Goal: Task Accomplishment & Management: Complete application form

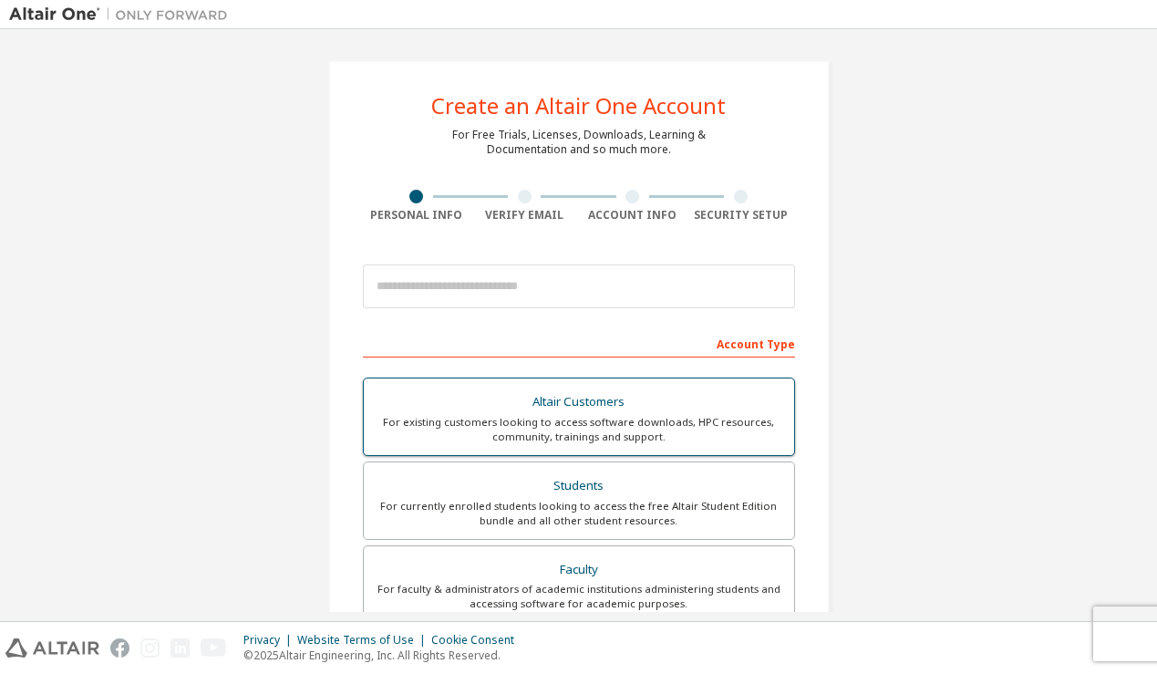
scroll to position [133, 0]
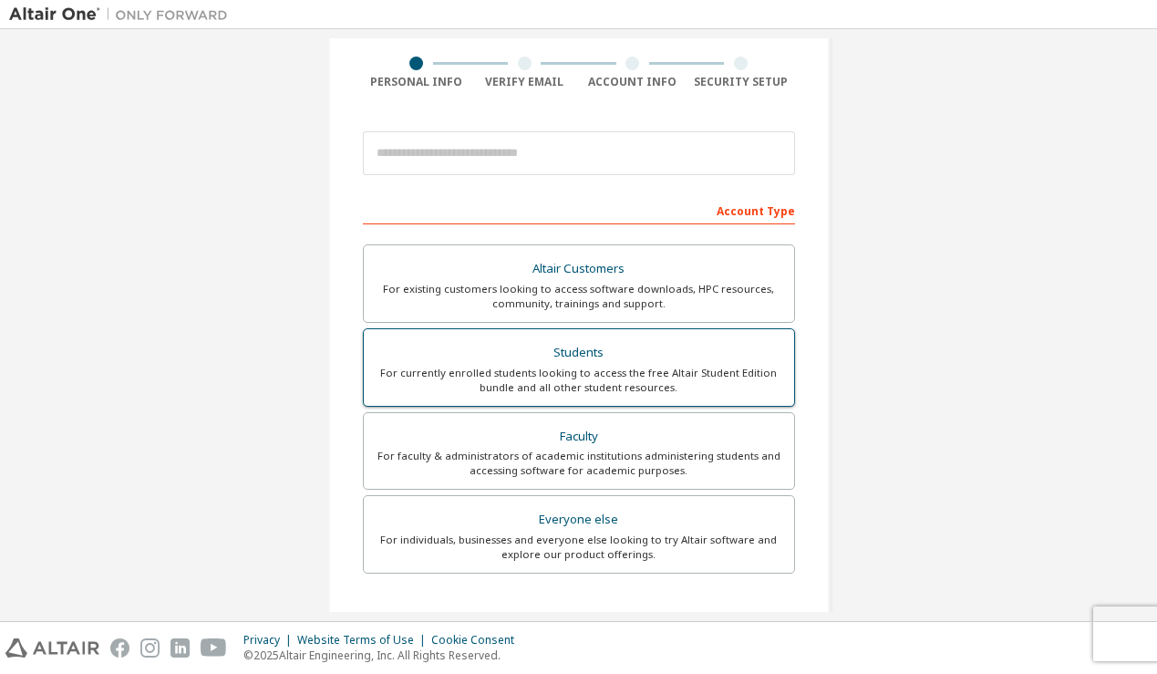
click at [577, 357] on div "Students" at bounding box center [579, 353] width 409 height 26
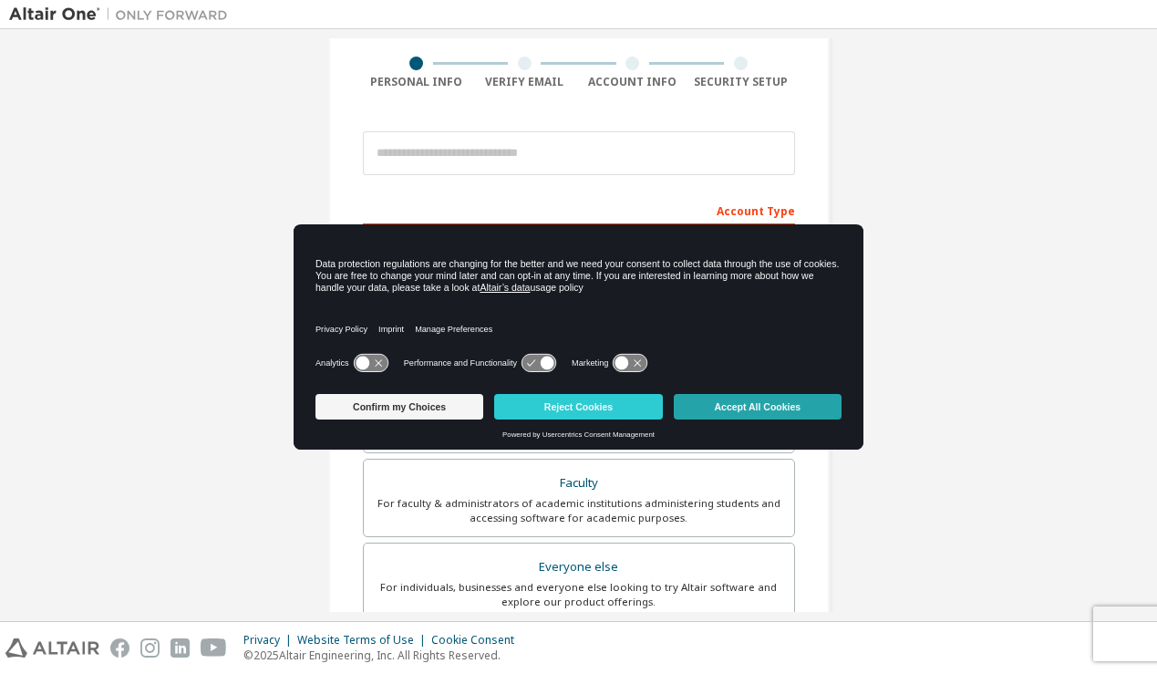
click at [726, 413] on button "Accept All Cookies" at bounding box center [758, 407] width 168 height 26
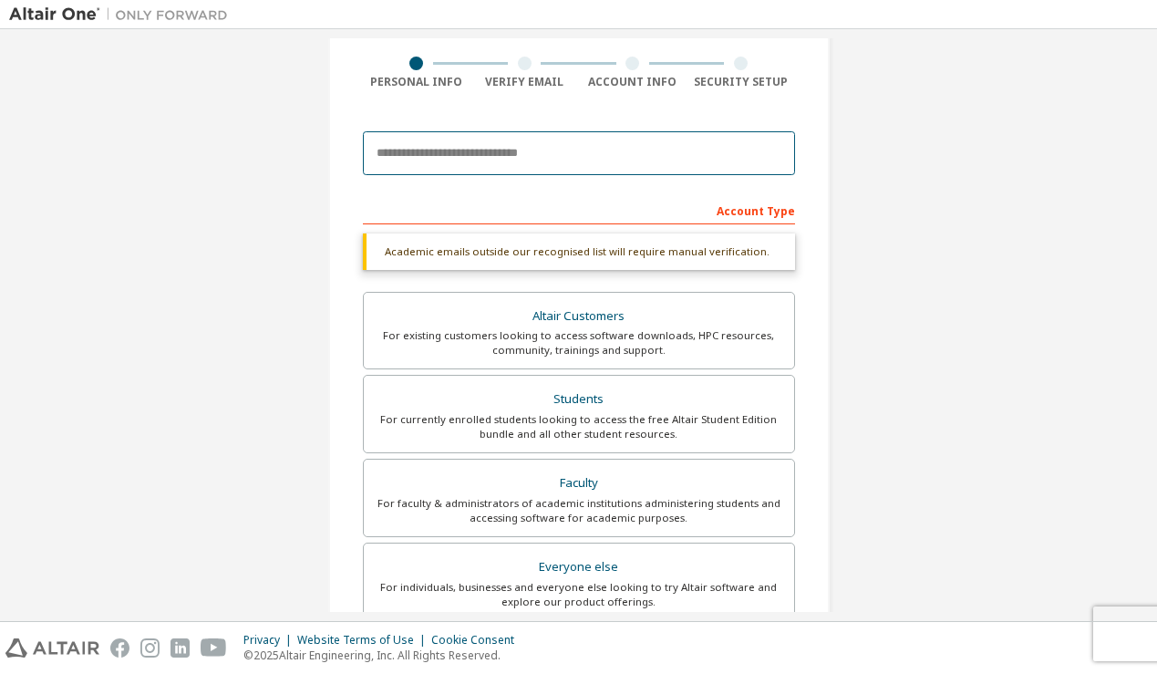
click at [594, 147] on input "email" at bounding box center [579, 153] width 432 height 44
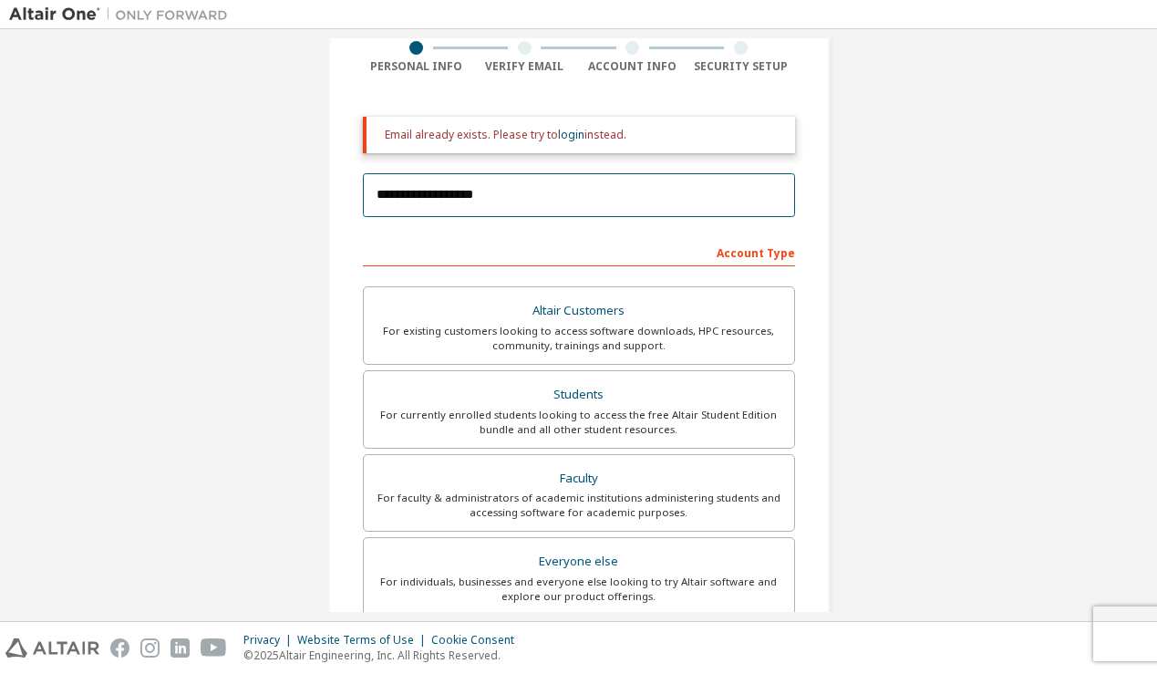
scroll to position [153, 0]
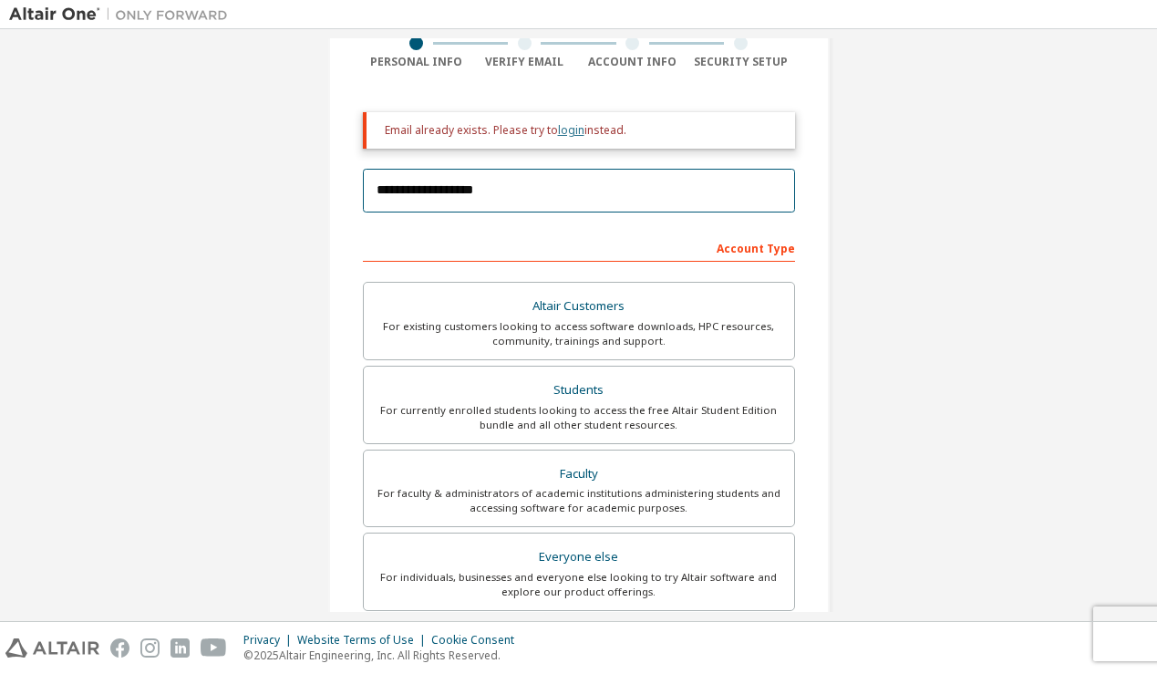
type input "**********"
click at [568, 131] on link "login" at bounding box center [571, 130] width 26 height 16
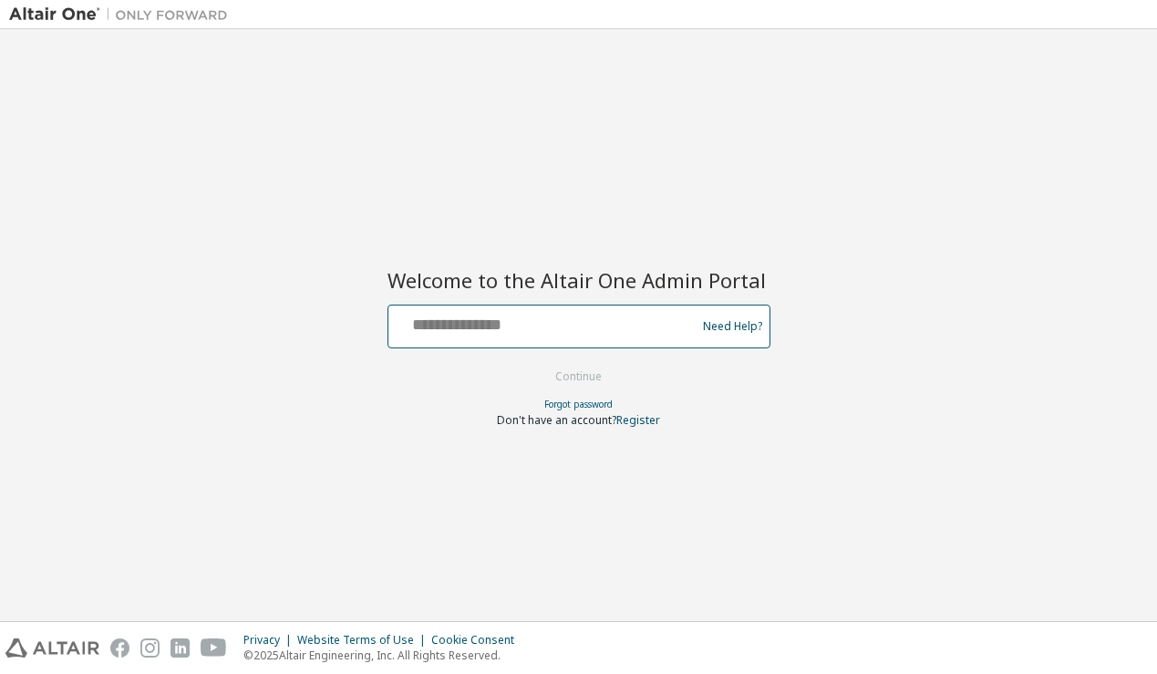
click at [502, 324] on input "text" at bounding box center [545, 322] width 298 height 26
type input "**********"
click at [536, 363] on button "Continue" at bounding box center [578, 376] width 85 height 27
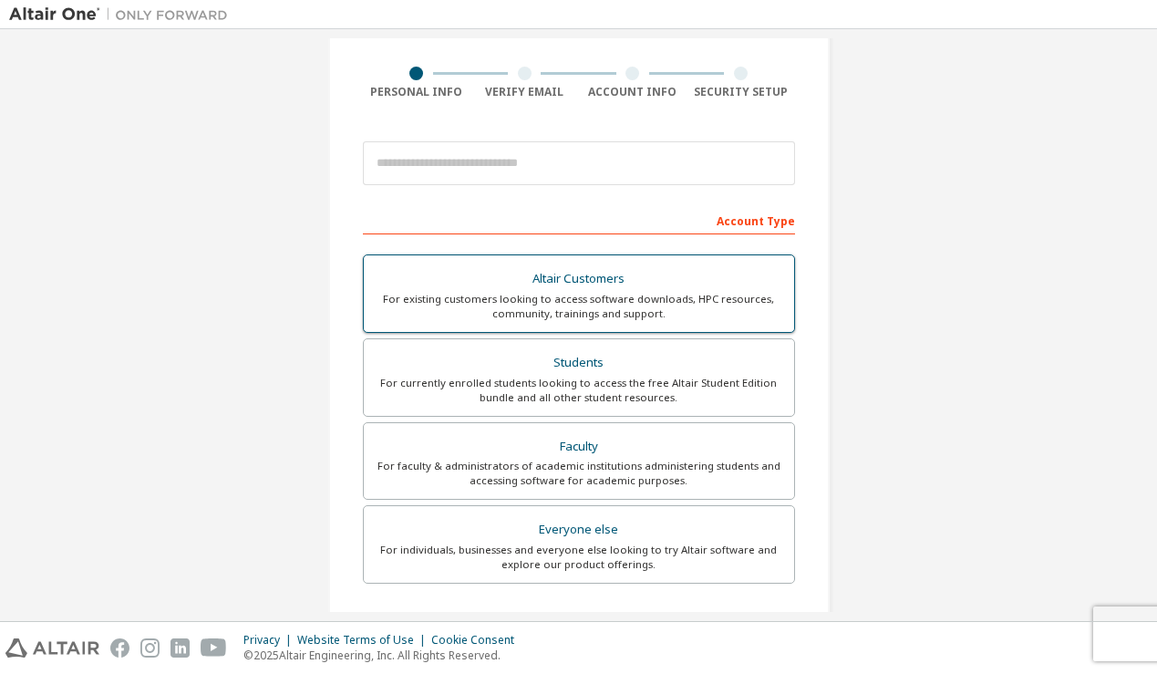
scroll to position [140, 0]
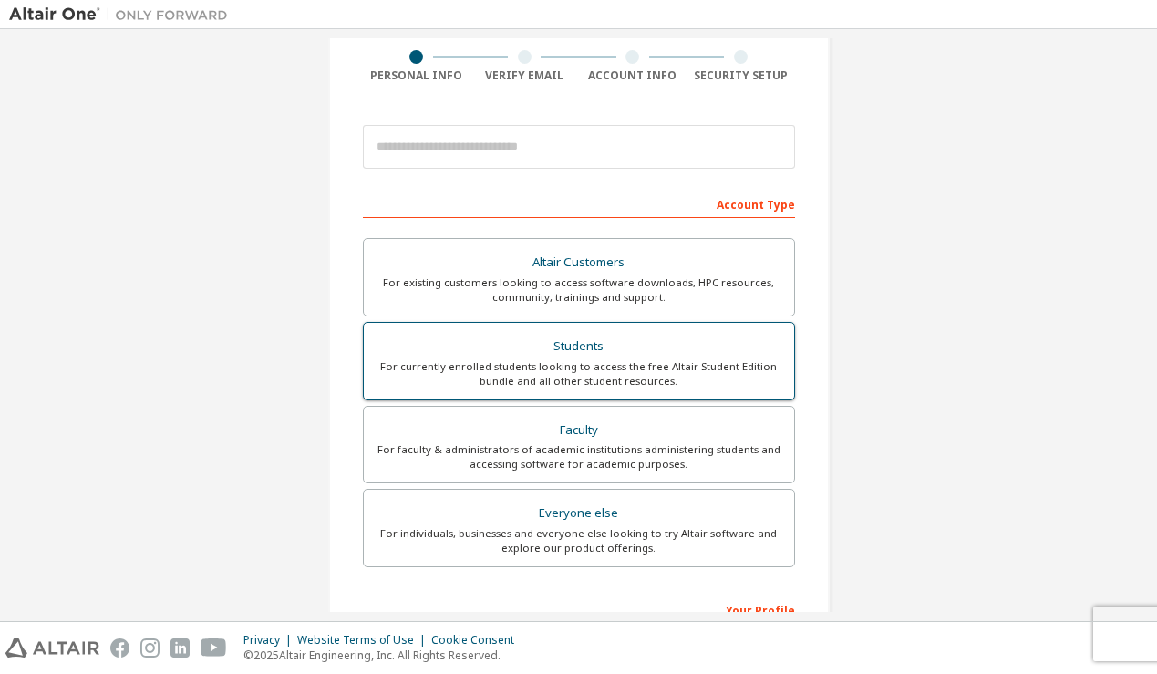
click at [588, 380] on div "For currently enrolled students looking to access the free Altair Student Editi…" at bounding box center [579, 373] width 409 height 29
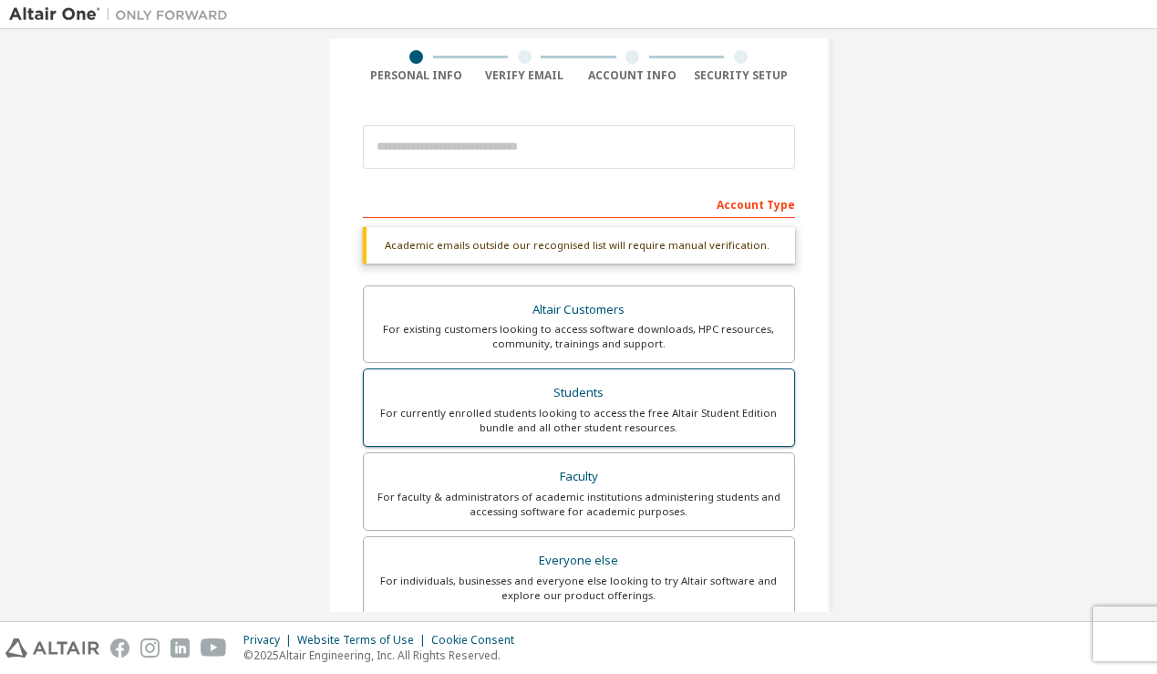
scroll to position [440, 0]
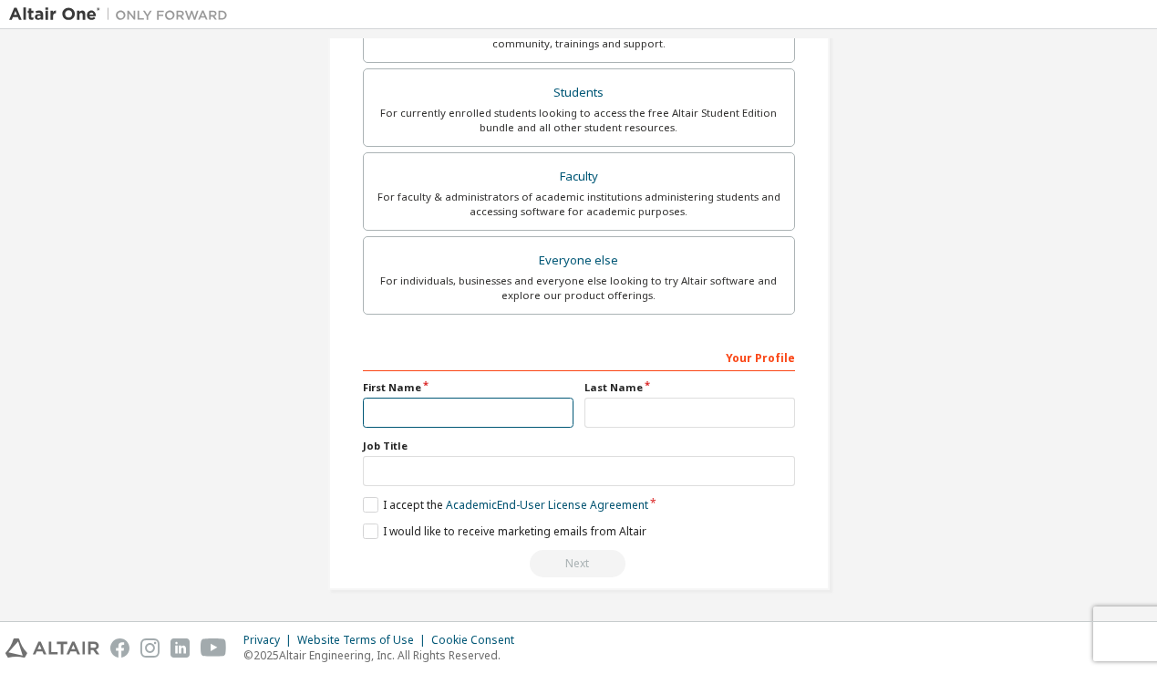
click at [489, 420] on input "text" at bounding box center [468, 413] width 211 height 30
click at [363, 507] on label "I accept the Academic End-User License Agreement" at bounding box center [505, 505] width 285 height 16
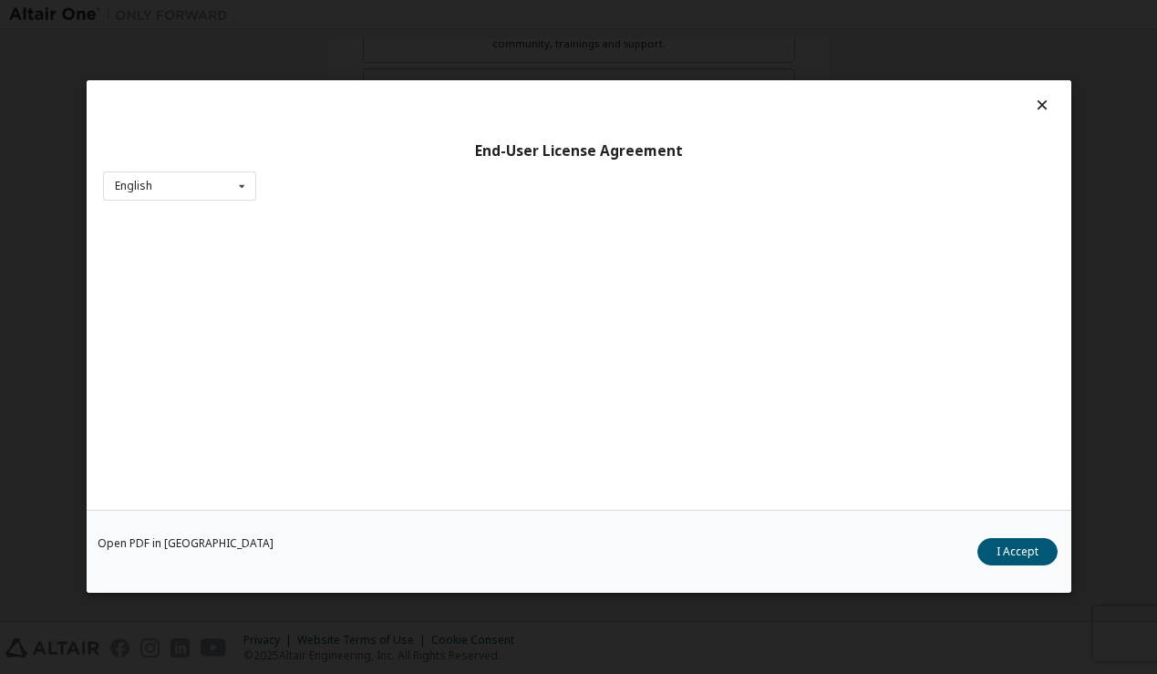
click at [360, 520] on div "Open PDF in New Tab I Accept" at bounding box center [579, 552] width 985 height 83
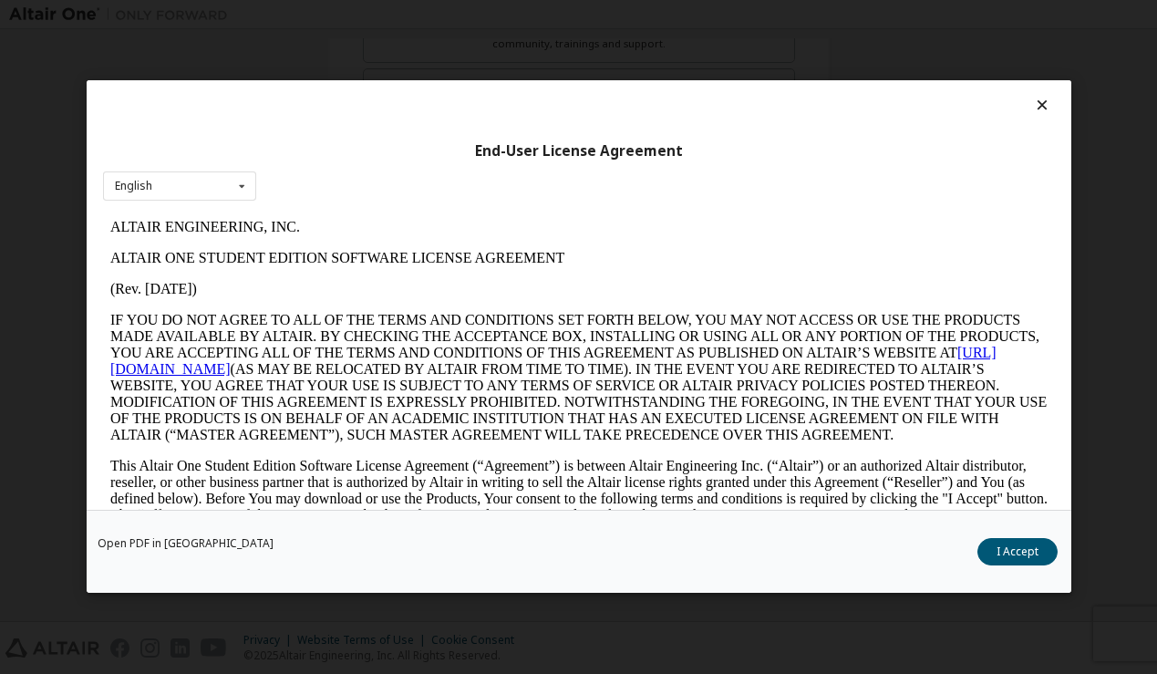
scroll to position [0, 0]
click at [1040, 561] on button "I Accept" at bounding box center [1018, 552] width 80 height 27
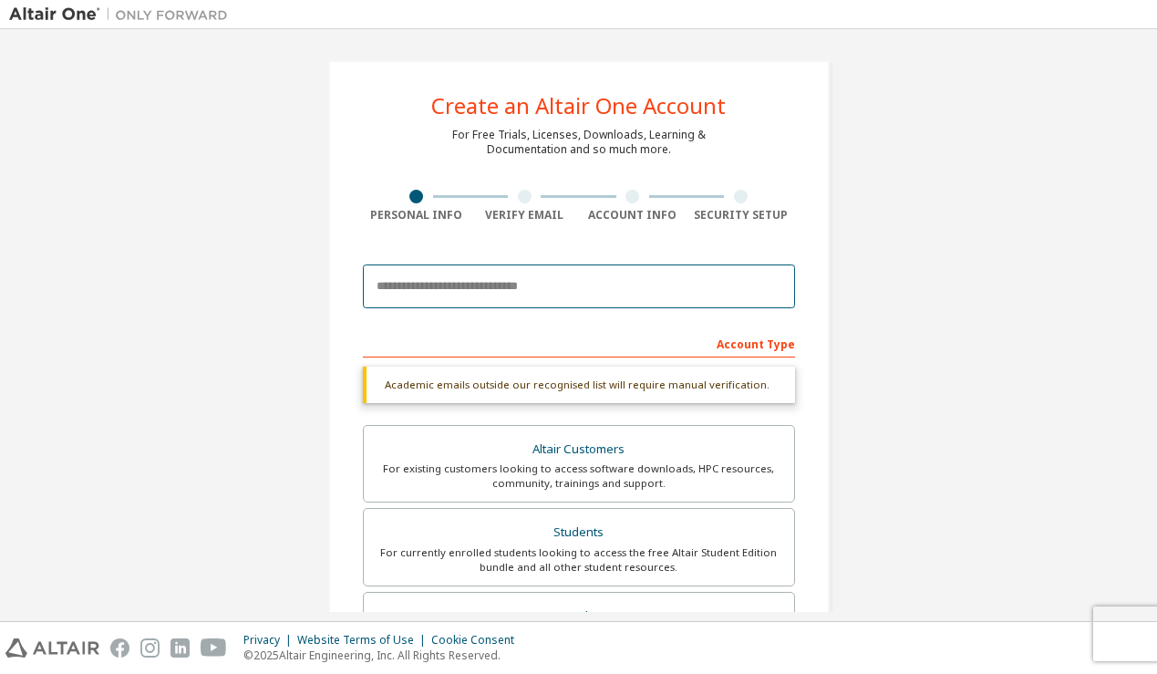
click at [504, 289] on input "email" at bounding box center [579, 286] width 432 height 44
type input "**********"
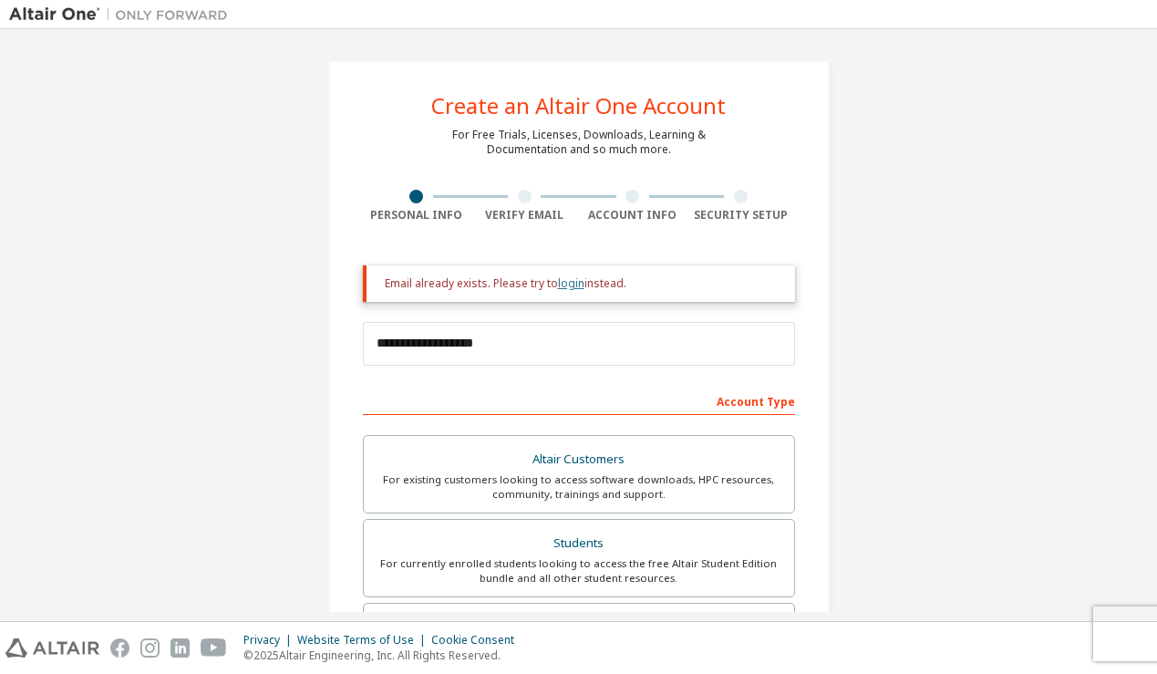
click at [562, 275] on link "login" at bounding box center [571, 283] width 26 height 16
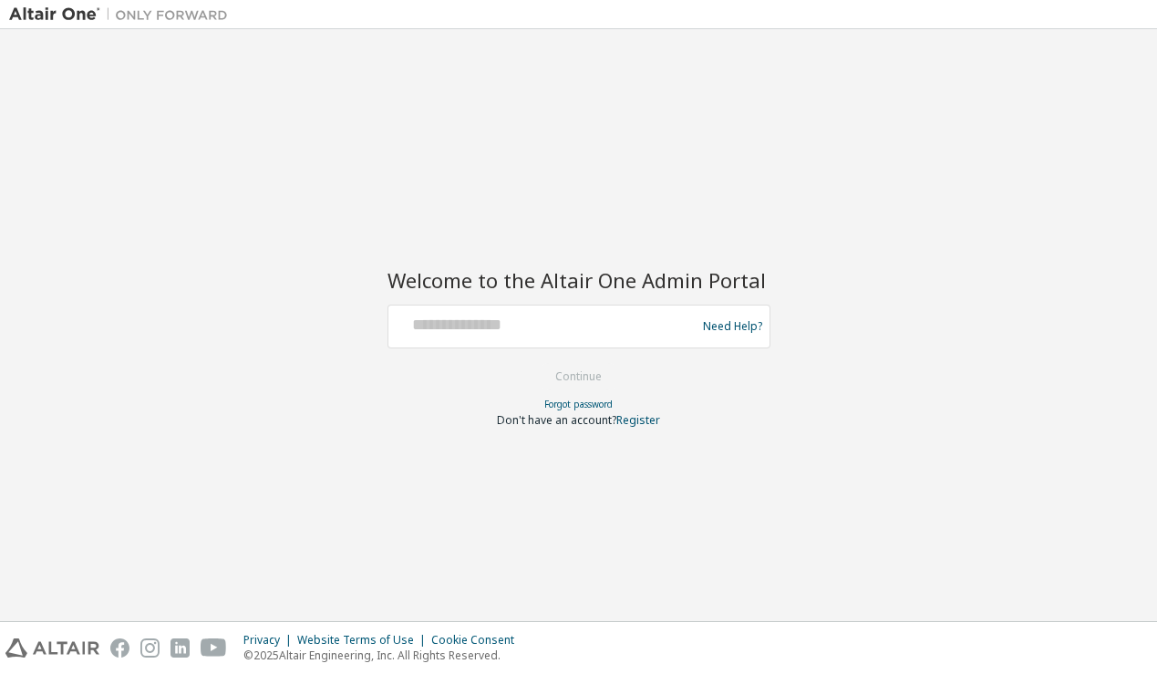
click at [528, 305] on div "Need Help?" at bounding box center [579, 327] width 383 height 44
click at [516, 335] on div at bounding box center [545, 326] width 298 height 35
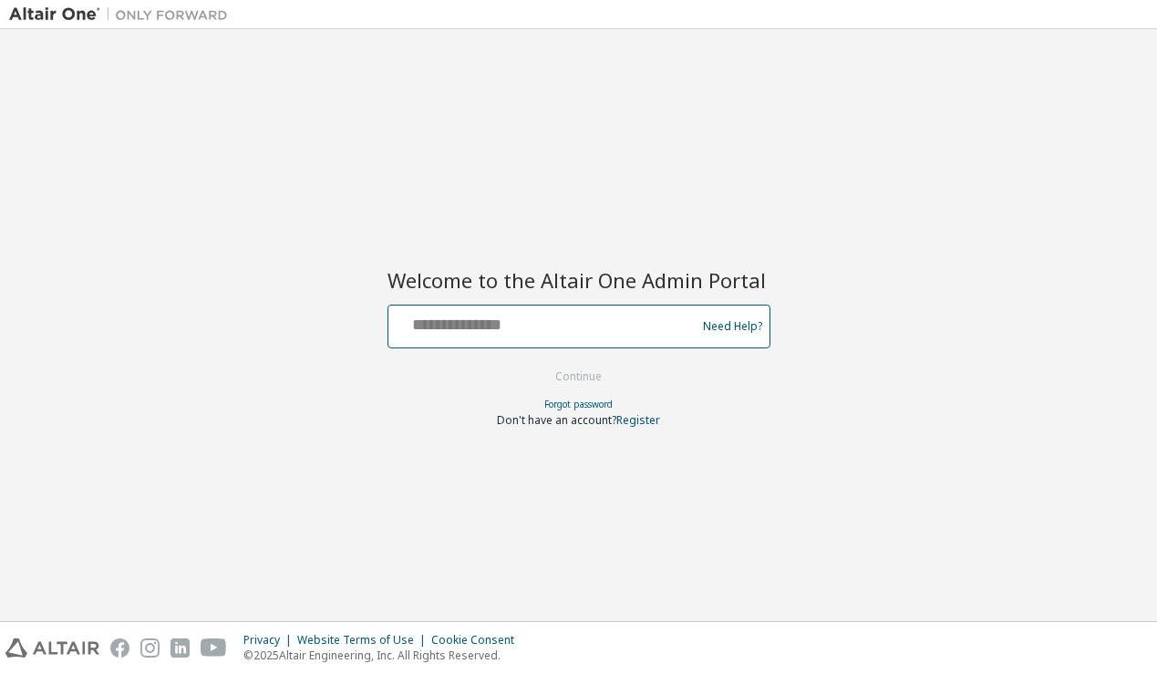
click at [544, 326] on input "text" at bounding box center [545, 322] width 298 height 26
type input "**********"
drag, startPoint x: 408, startPoint y: 319, endPoint x: 521, endPoint y: 409, distance: 144.1
click at [409, 320] on input "**********" at bounding box center [545, 322] width 298 height 26
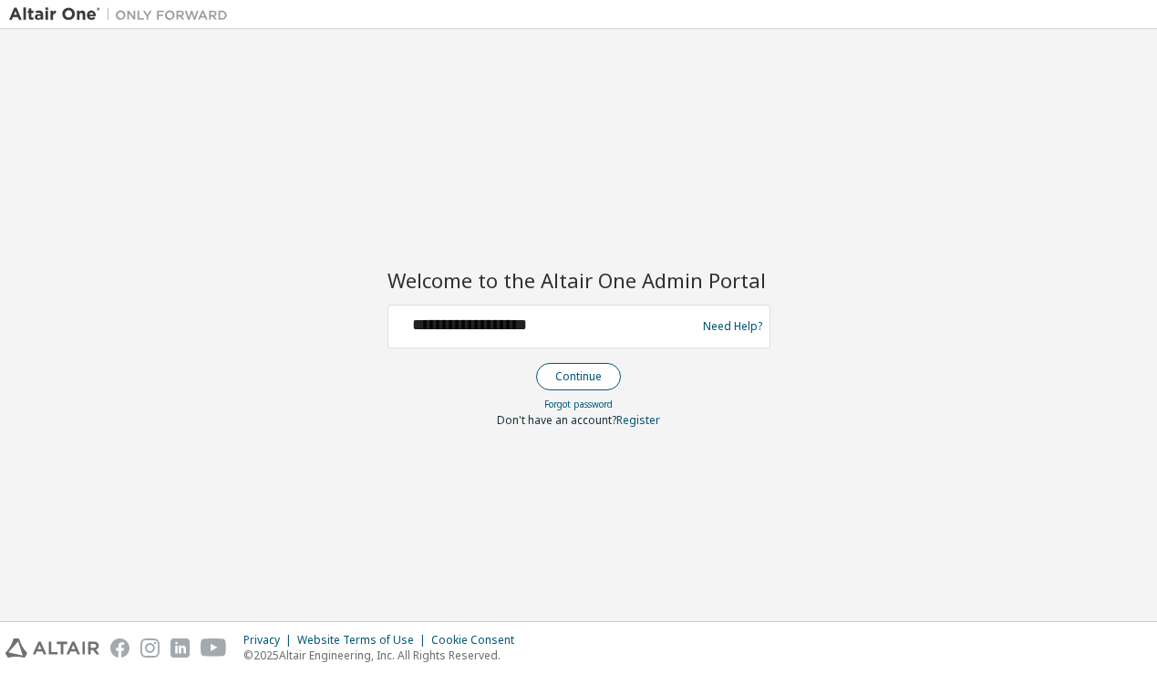
click at [592, 373] on button "Continue" at bounding box center [578, 376] width 85 height 27
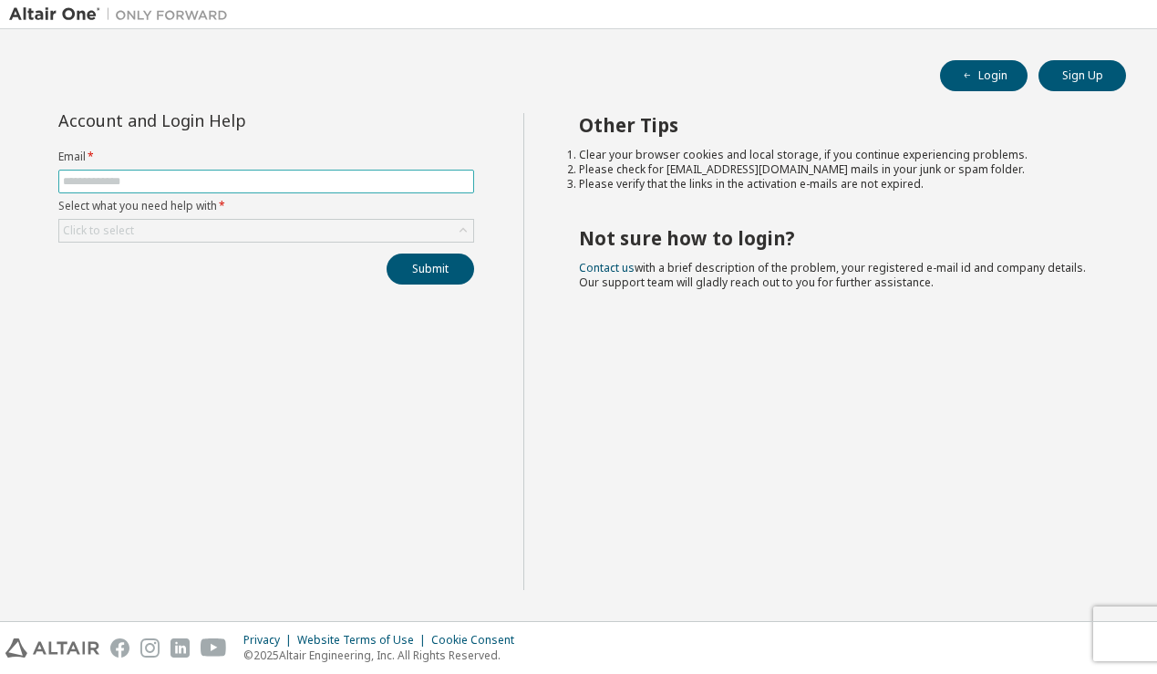
click at [382, 183] on input "text" at bounding box center [266, 181] width 407 height 15
type input "**********"
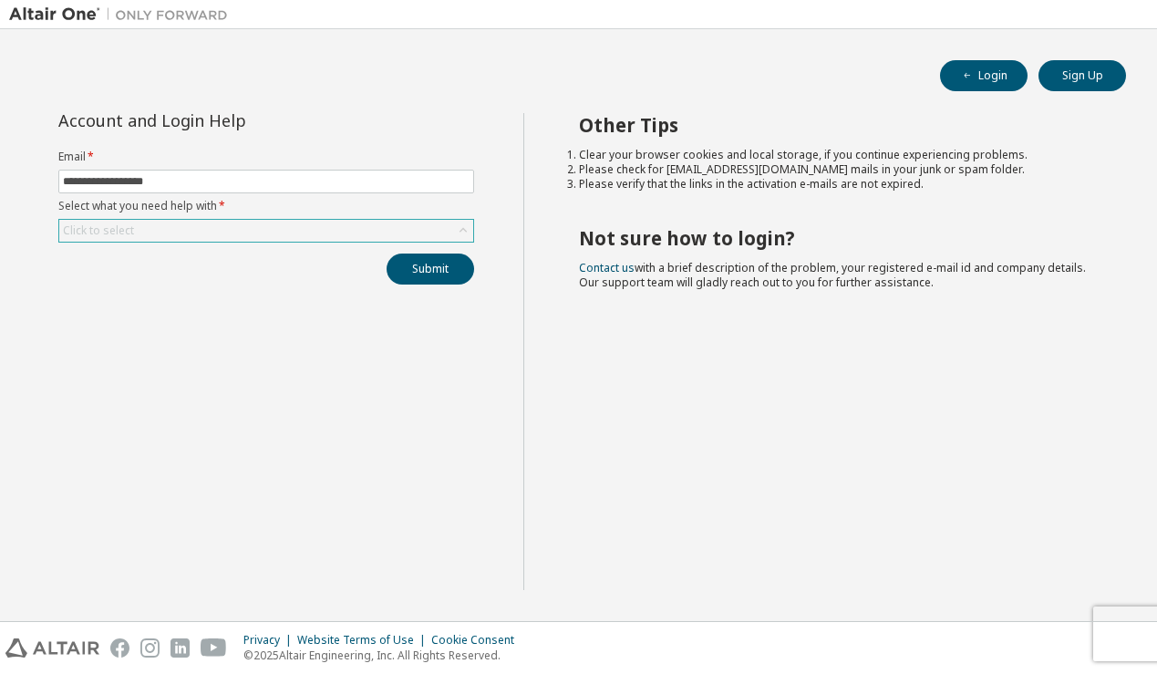
click at [288, 226] on div "Click to select" at bounding box center [266, 231] width 414 height 22
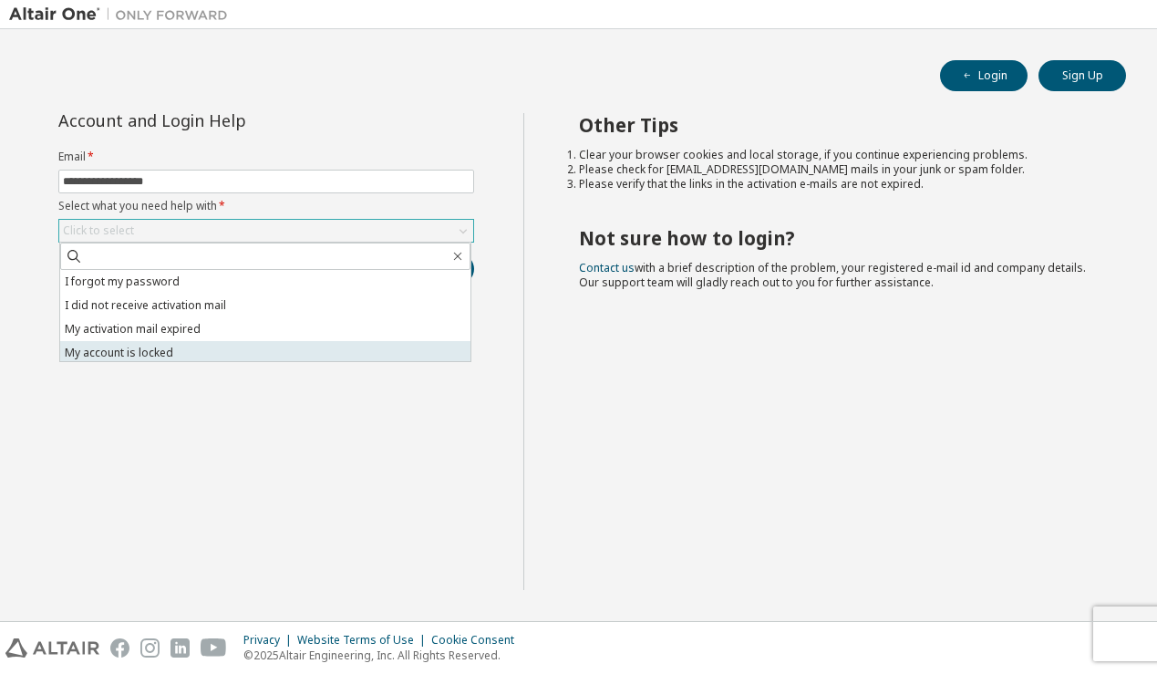
scroll to position [51, 0]
click at [242, 339] on li "I don't know but can't login" at bounding box center [265, 349] width 410 height 24
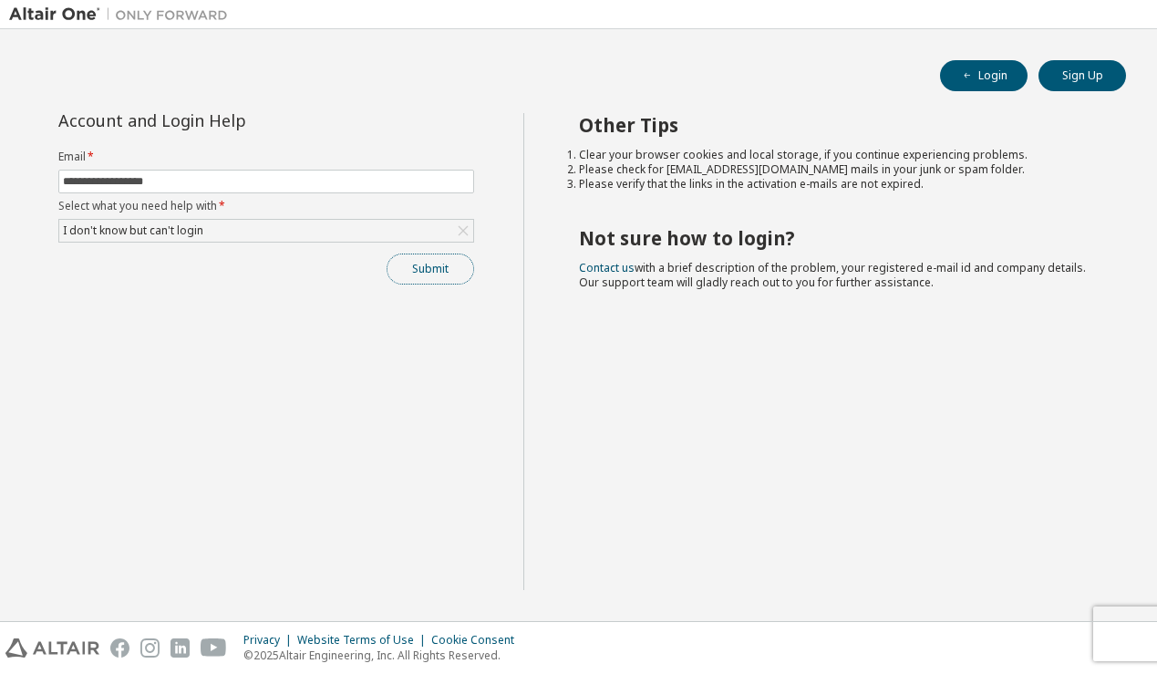
click at [467, 270] on button "Submit" at bounding box center [431, 268] width 88 height 31
